Goal: Task Accomplishment & Management: Use online tool/utility

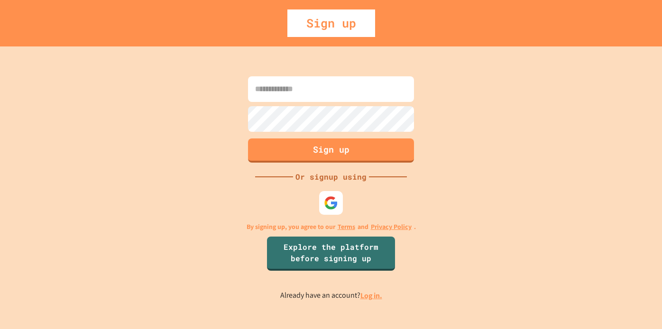
click at [376, 94] on input at bounding box center [331, 89] width 166 height 26
click at [333, 202] on img at bounding box center [330, 202] width 15 height 15
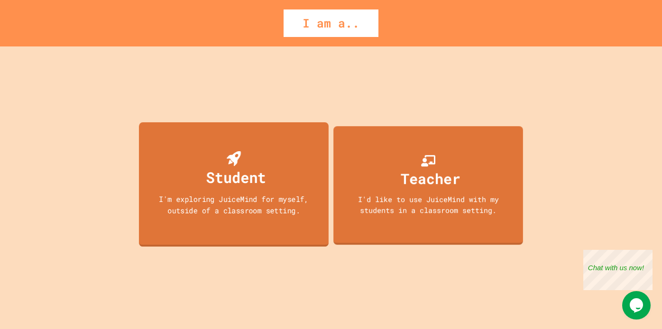
click at [293, 167] on div "Student I'm exploring JuiceMind for myself, outside of a classroom setting." at bounding box center [234, 184] width 190 height 125
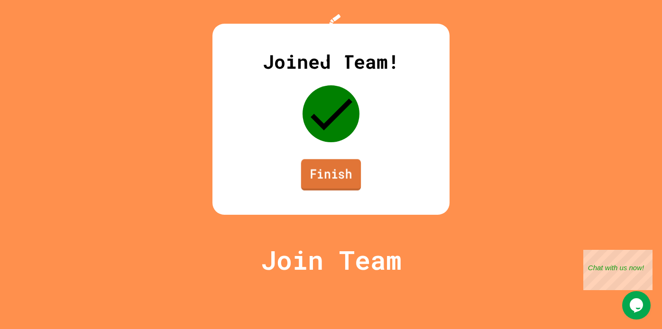
click at [330, 191] on link "Finish" at bounding box center [331, 174] width 60 height 31
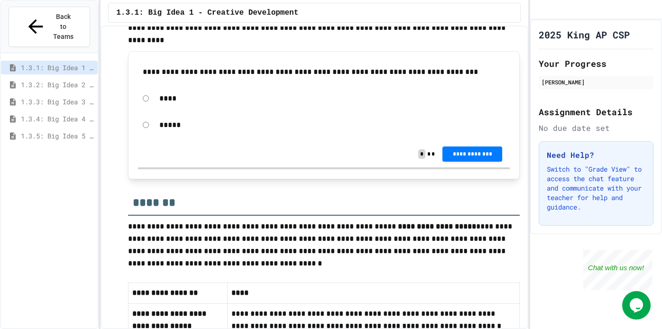
scroll to position [280, 0]
